Goal: Transaction & Acquisition: Obtain resource

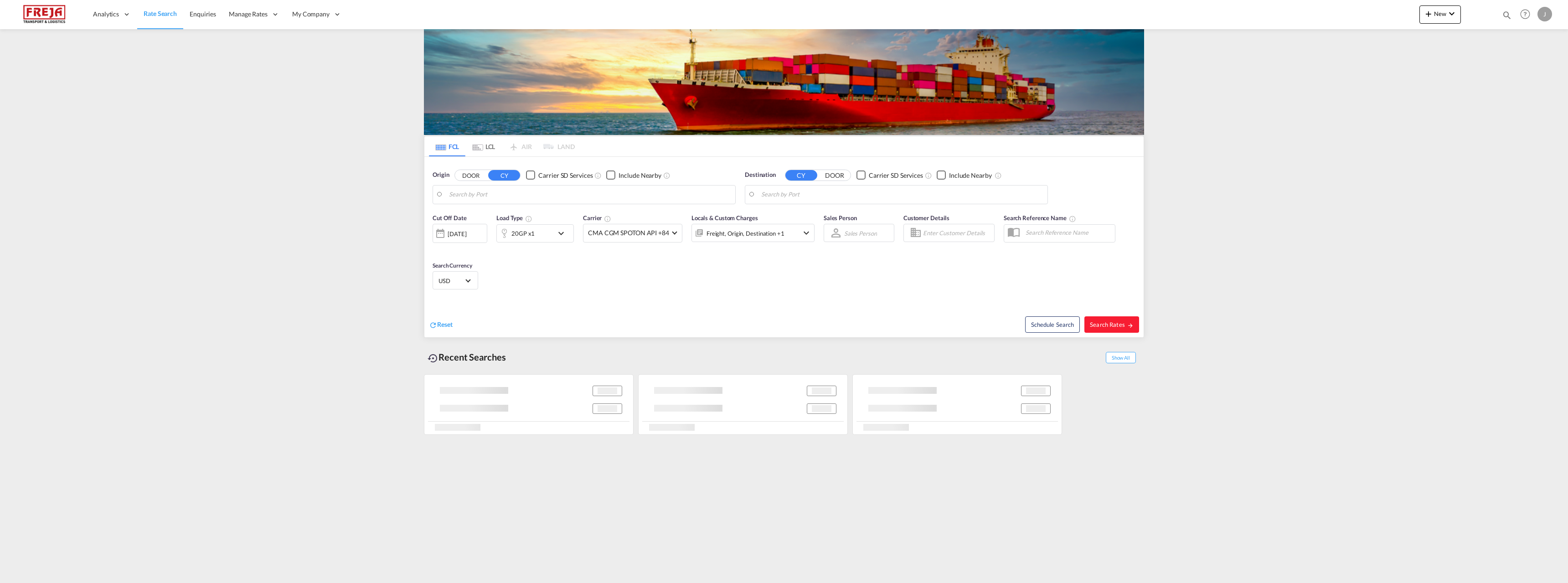
type input "[GEOGRAPHIC_DATA], [GEOGRAPHIC_DATA]"
type input "Raumo (Rauma), [GEOGRAPHIC_DATA]"
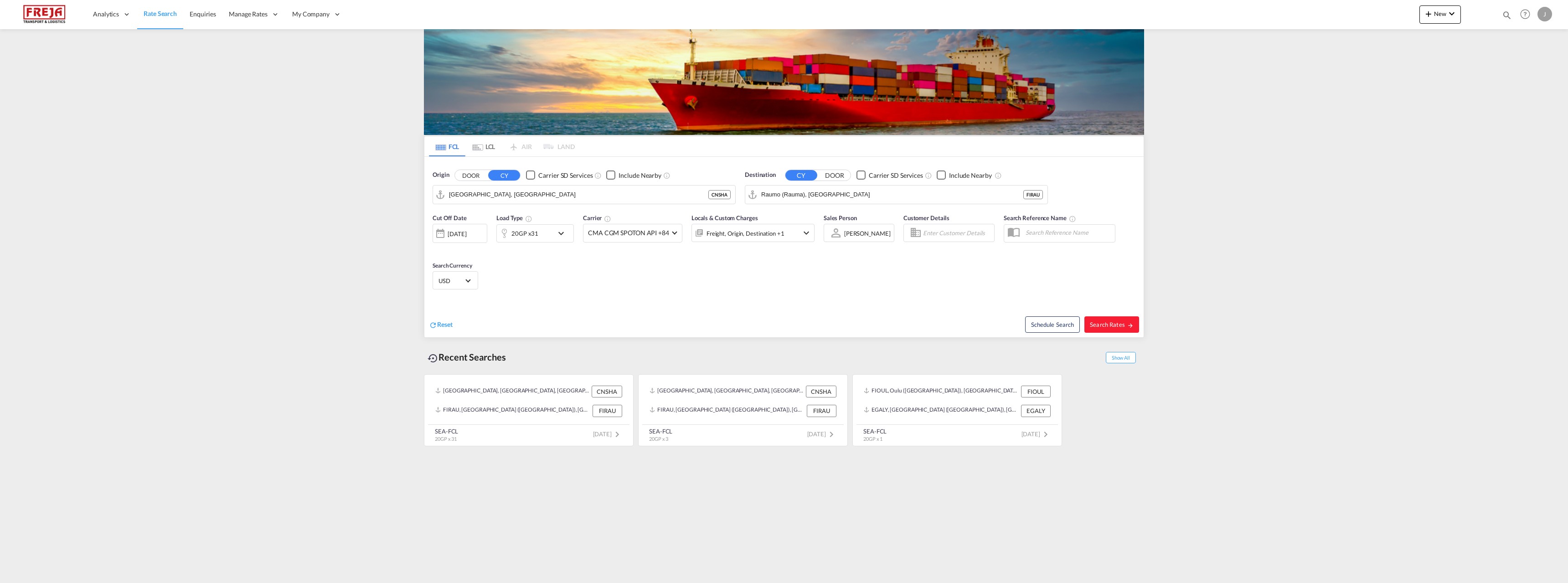
click at [594, 184] on div "Origin DOOR CY Carrier SD Services Include Nearby [GEOGRAPHIC_DATA], CNSHA CNSHA" at bounding box center [584, 187] width 303 height 34
click at [596, 194] on input "[GEOGRAPHIC_DATA], [GEOGRAPHIC_DATA]" at bounding box center [590, 194] width 282 height 14
click at [526, 220] on div "Raumo ( [GEOGRAPHIC_DATA] ) [GEOGRAPHIC_DATA] FIRAU" at bounding box center [520, 220] width 173 height 27
type input "Raumo (Rauma), [GEOGRAPHIC_DATA]"
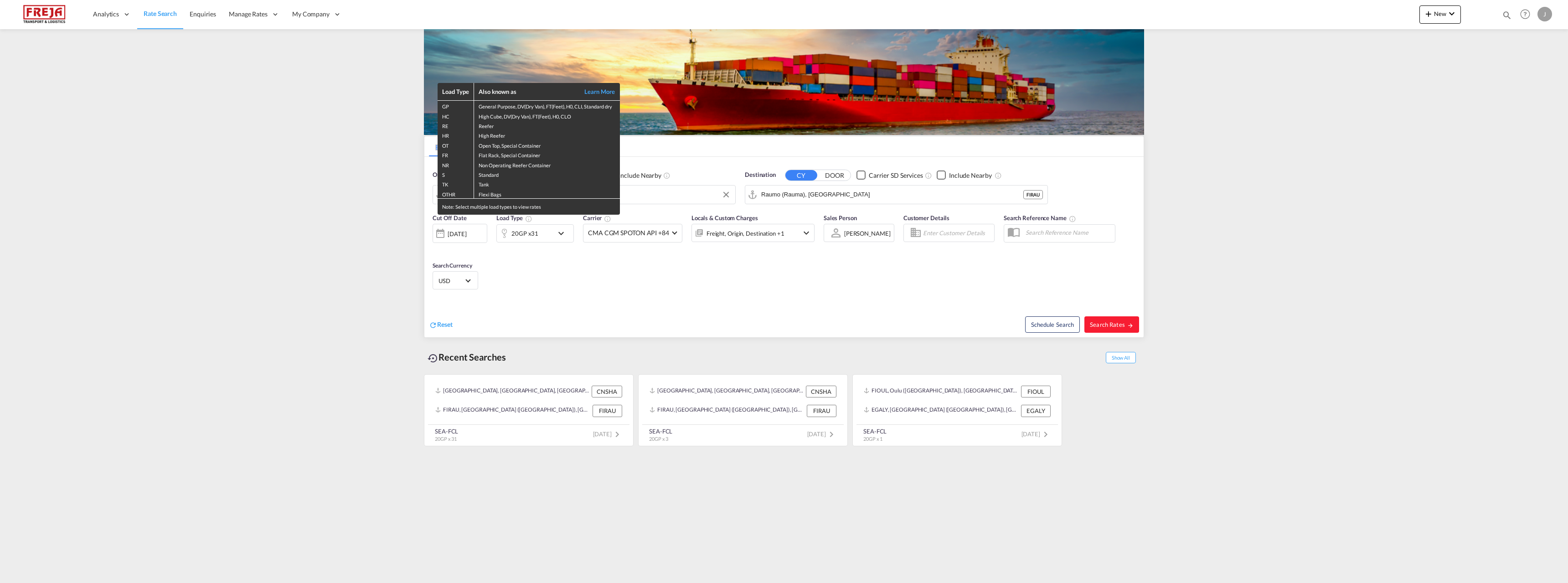
click at [872, 195] on div "Load Type Also known as Learn More GP General Purpose, DV(Dry Van), FT(Feet), H…" at bounding box center [784, 291] width 1568 height 583
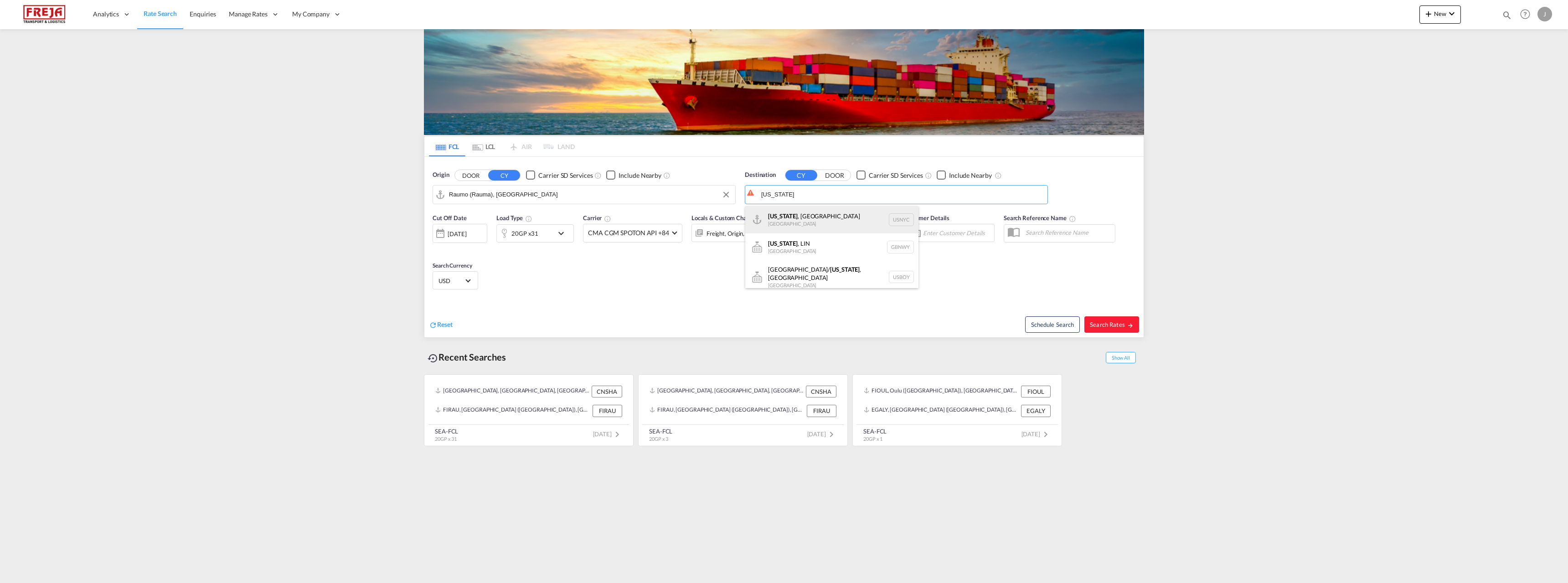
click at [809, 218] on div "[US_STATE] , [GEOGRAPHIC_DATA] [GEOGRAPHIC_DATA] USNYC" at bounding box center [831, 220] width 173 height 27
type input "[US_STATE], [GEOGRAPHIC_DATA], USNYC"
click at [557, 231] on md-icon "icon-chevron-down" at bounding box center [563, 233] width 16 height 11
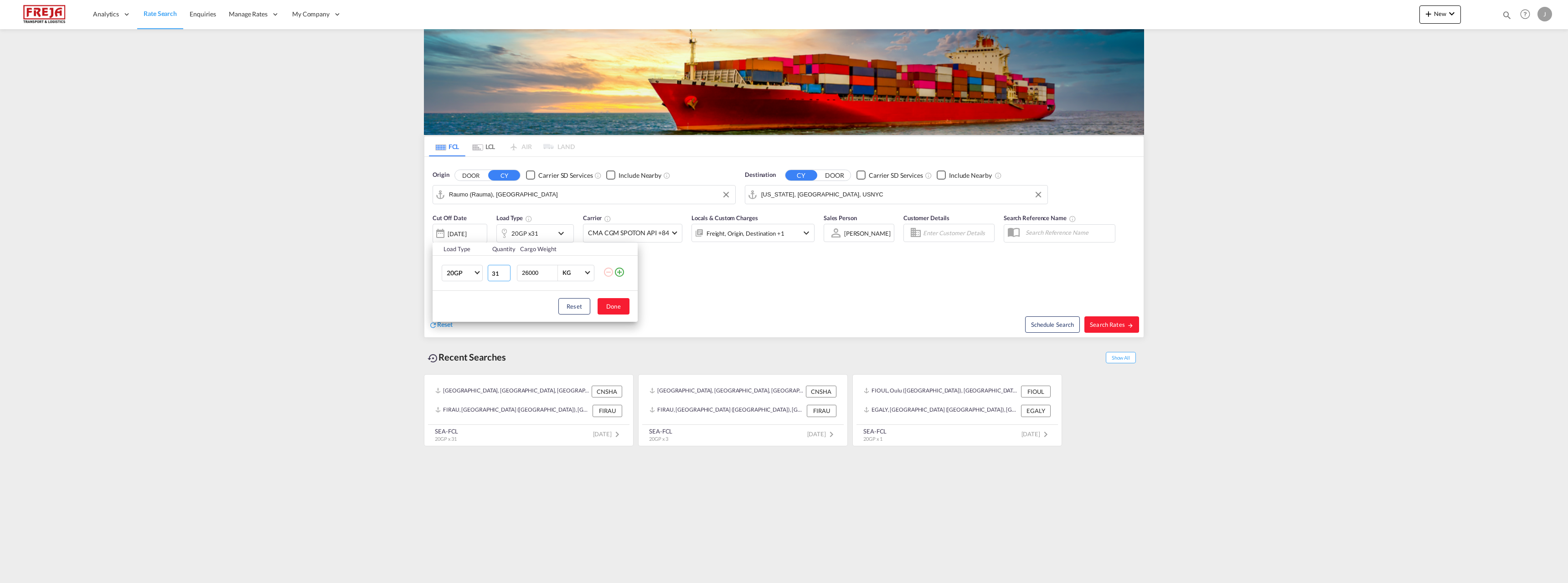
click at [495, 274] on input "31" at bounding box center [499, 273] width 23 height 16
type input "1"
click at [465, 271] on span "20GP" at bounding box center [460, 274] width 27 height 9
click at [469, 317] on md-option "40HC" at bounding box center [470, 317] width 62 height 22
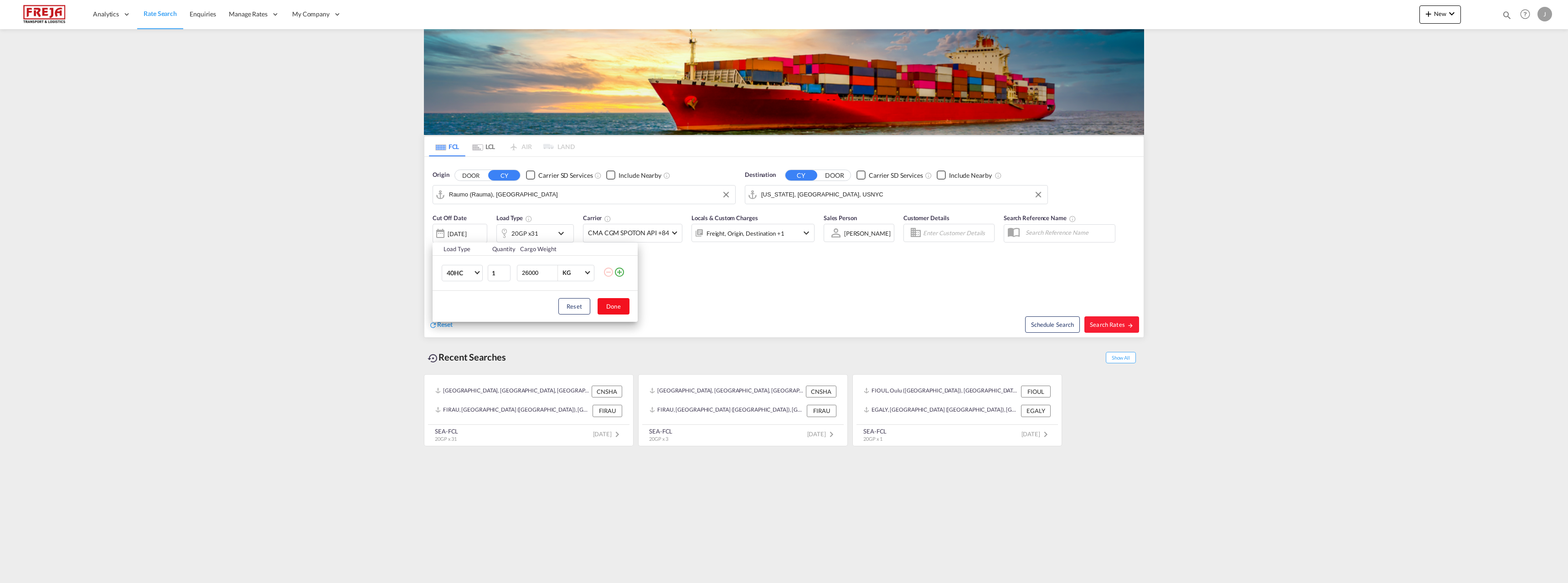
click at [620, 309] on button "Done" at bounding box center [613, 306] width 32 height 16
click at [1106, 328] on span "Search Rates" at bounding box center [1111, 324] width 44 height 7
type input "FIRAU to USNYC / [DATE]"
